Goal: Task Accomplishment & Management: Use online tool/utility

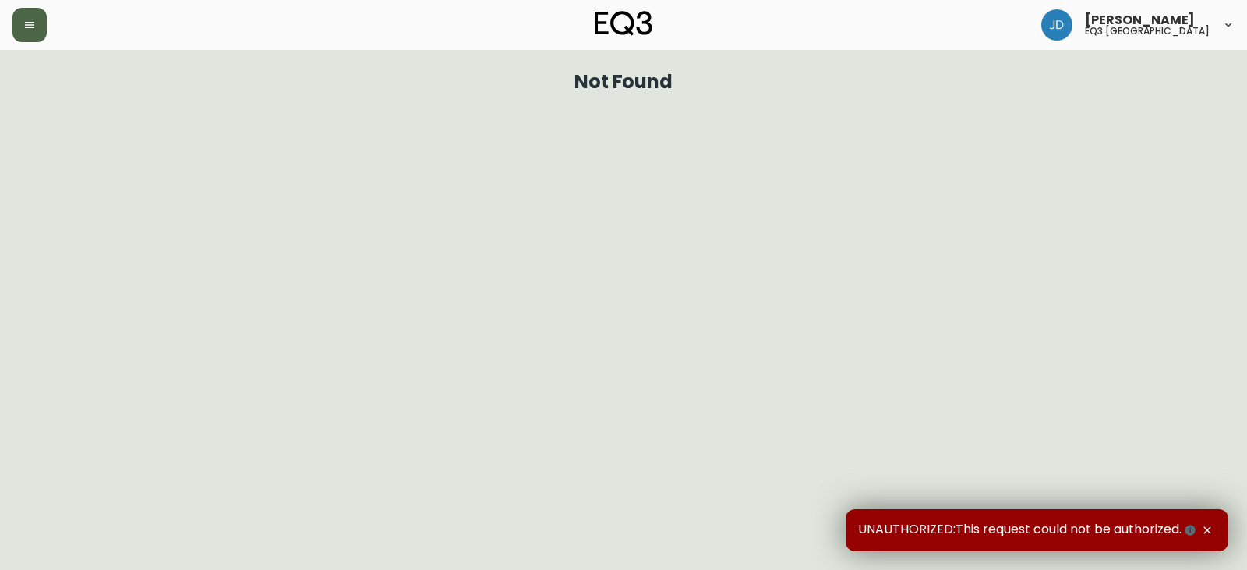
click at [23, 34] on button "button" at bounding box center [29, 25] width 34 height 34
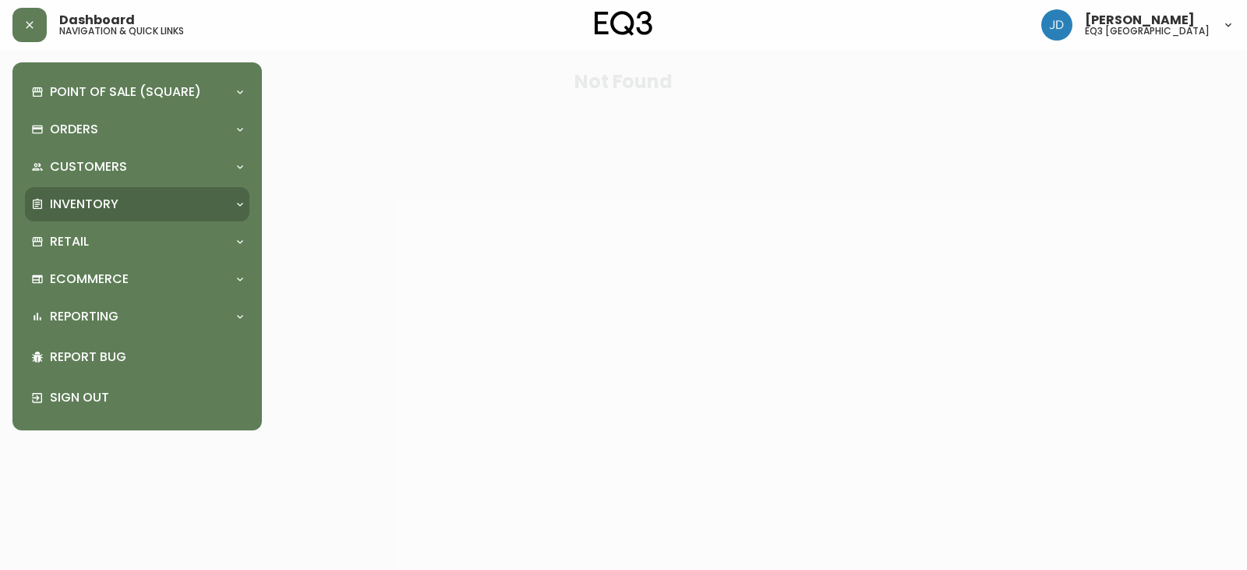
click at [88, 194] on div "Inventory" at bounding box center [137, 204] width 224 height 34
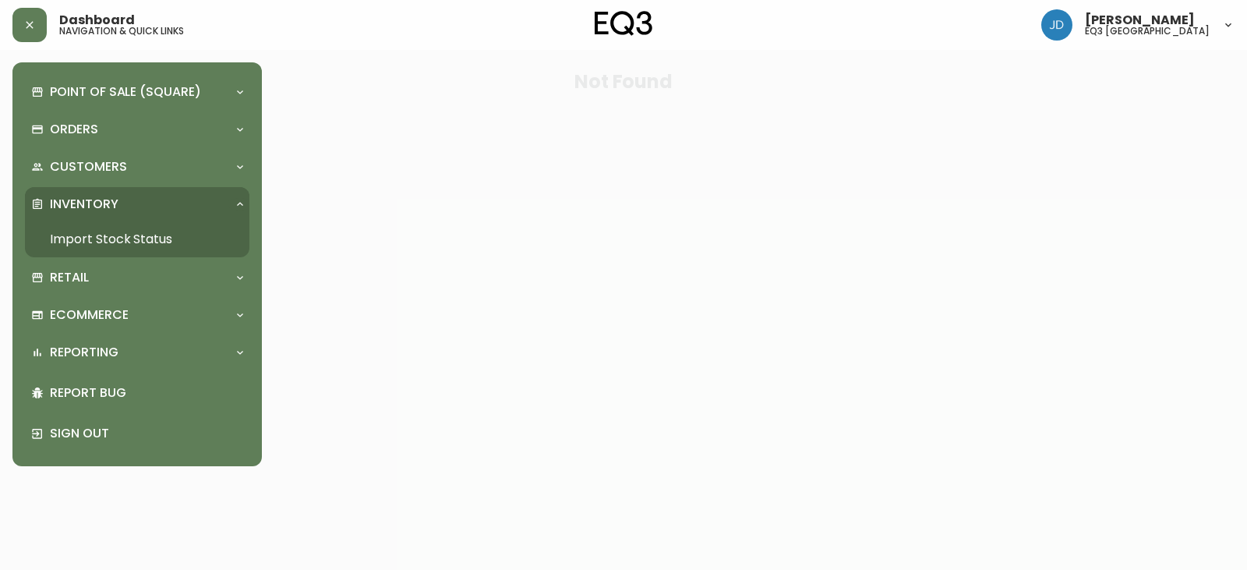
click at [80, 246] on link "Import Stock Status" at bounding box center [137, 239] width 224 height 36
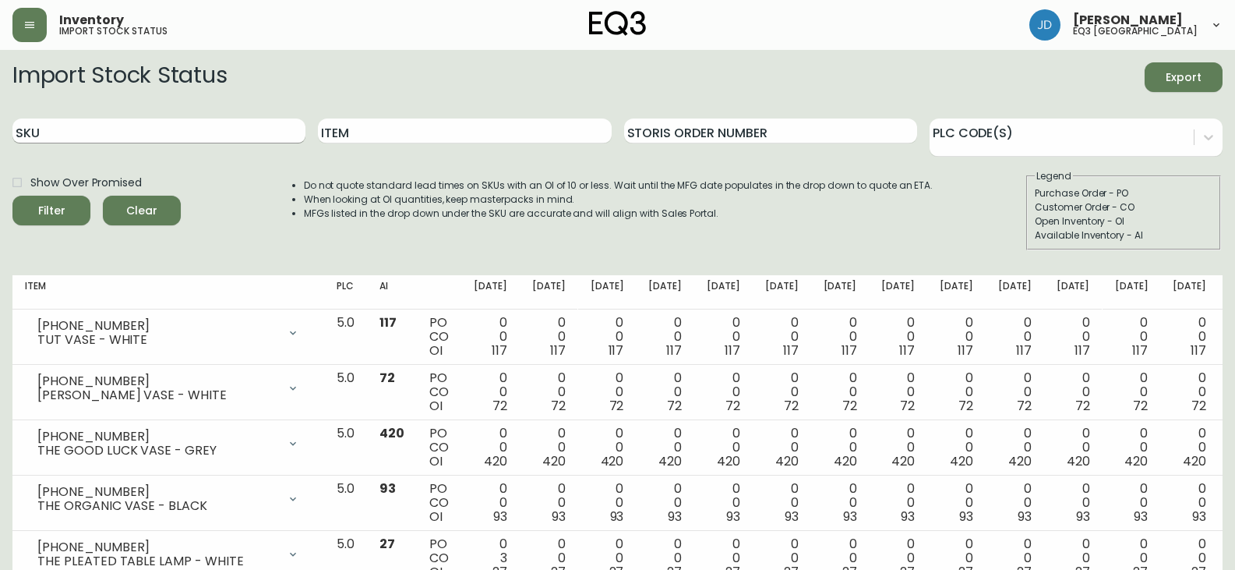
click at [127, 133] on input "SKU" at bounding box center [158, 130] width 293 height 25
paste input "[PHONE_NUMBER]"
click at [12, 196] on button "Filter" at bounding box center [51, 211] width 78 height 30
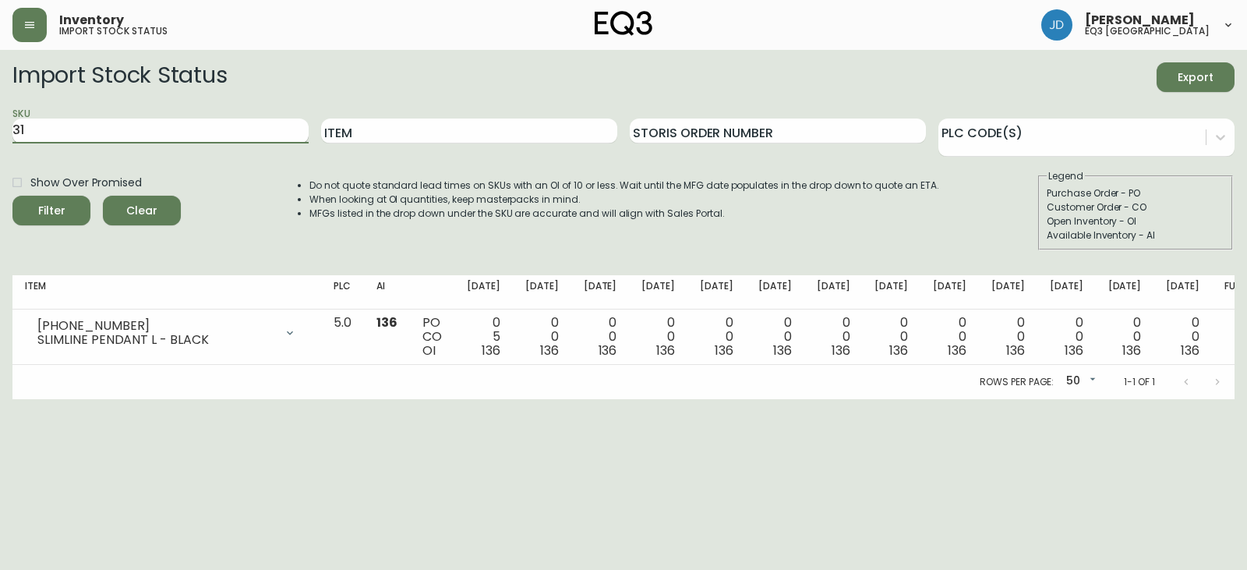
type input "3"
type input "[PHONE_NUMBER]"
click at [12, 196] on button "Filter" at bounding box center [51, 211] width 78 height 30
